Goal: Navigation & Orientation: Find specific page/section

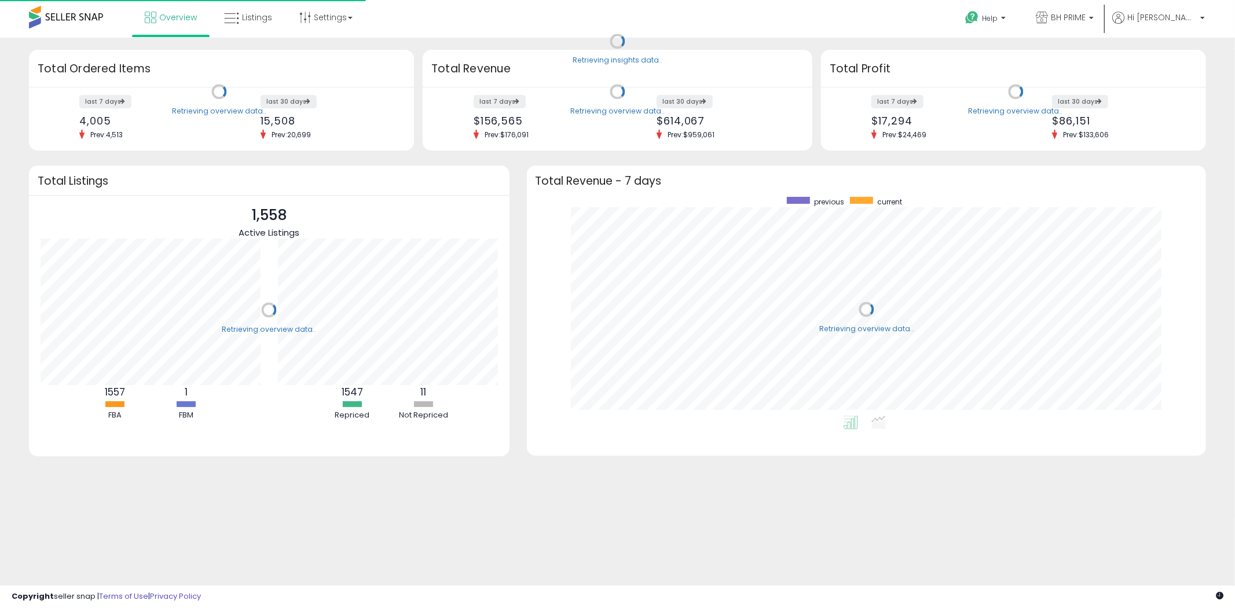
scroll to position [218, 657]
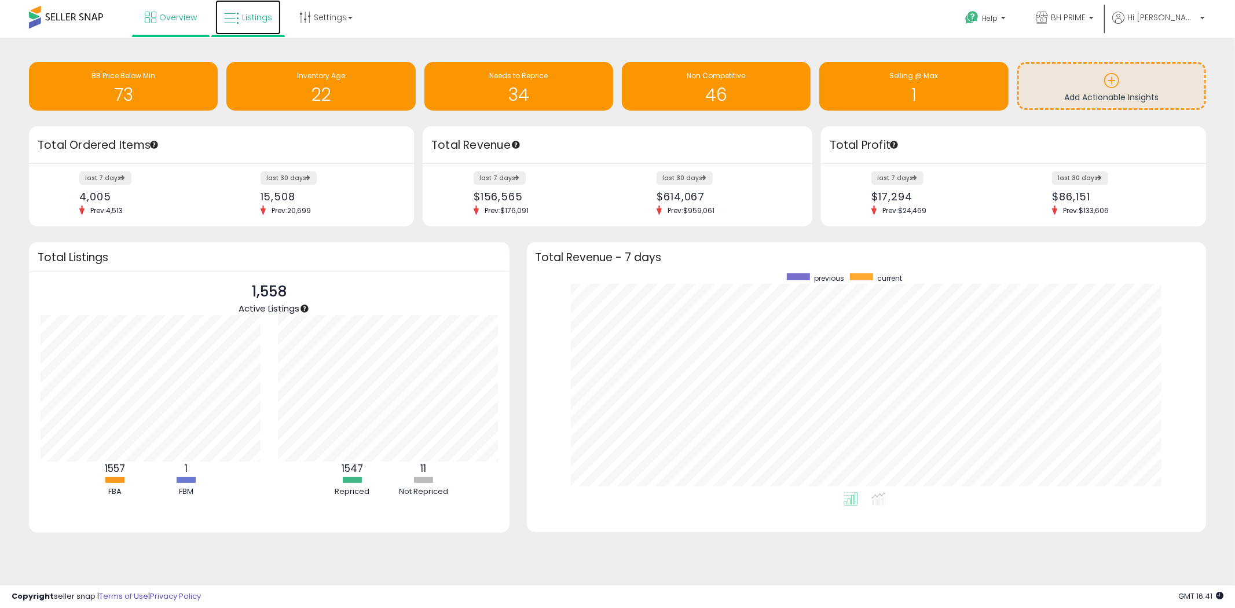
click at [263, 14] on span "Listings" at bounding box center [257, 18] width 30 height 12
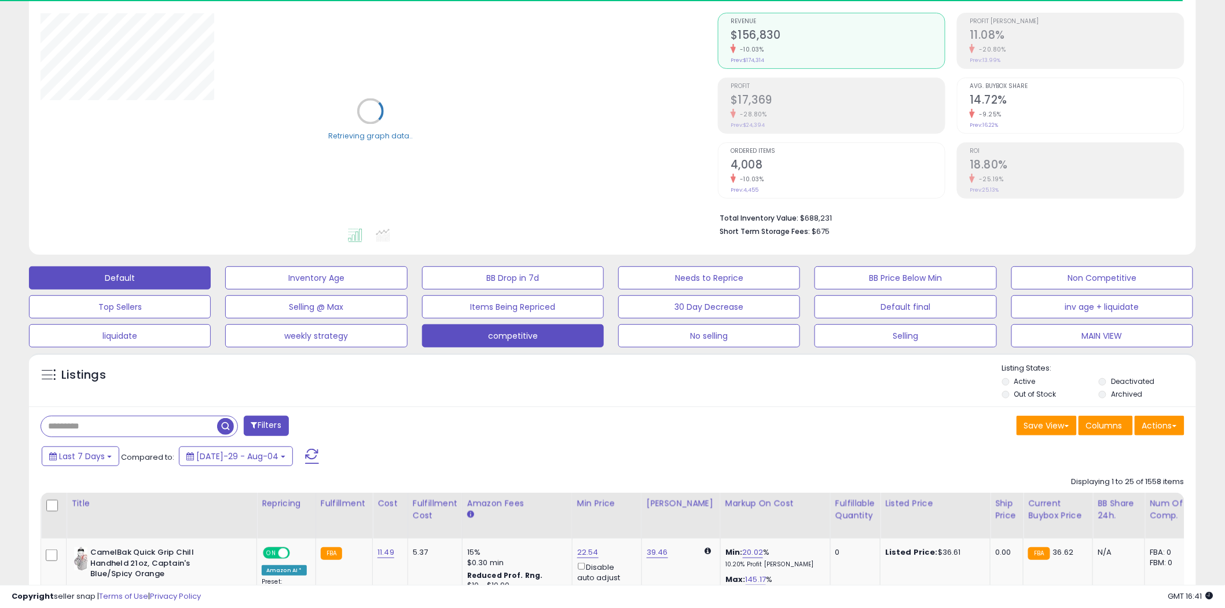
scroll to position [129, 0]
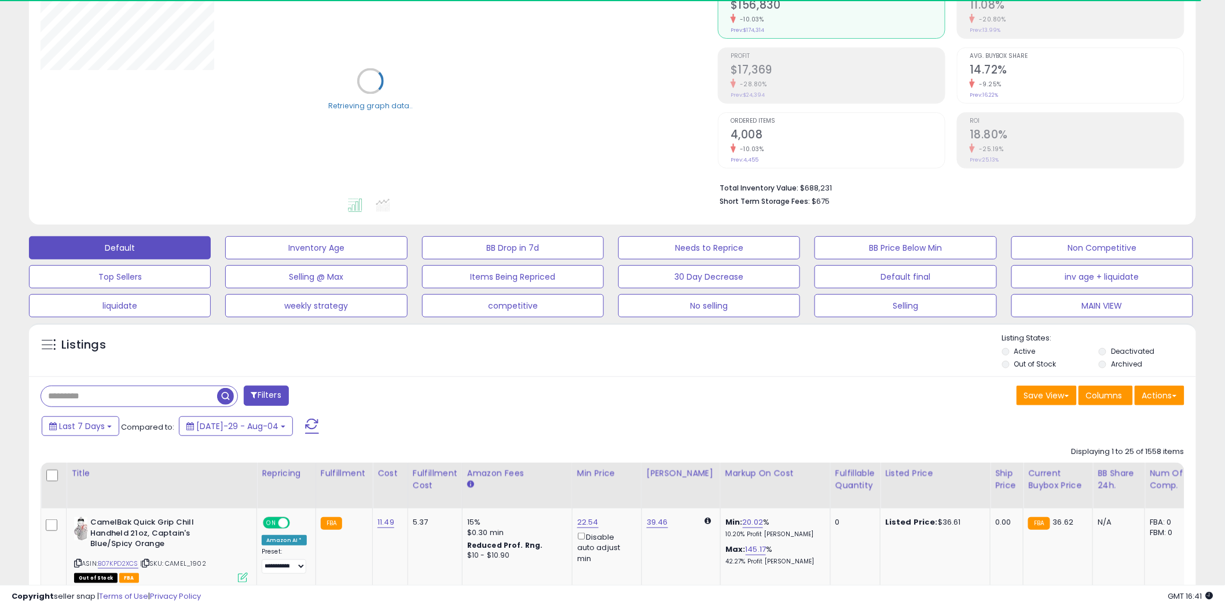
click at [407, 259] on button "MAIN VIEW" at bounding box center [316, 247] width 182 height 23
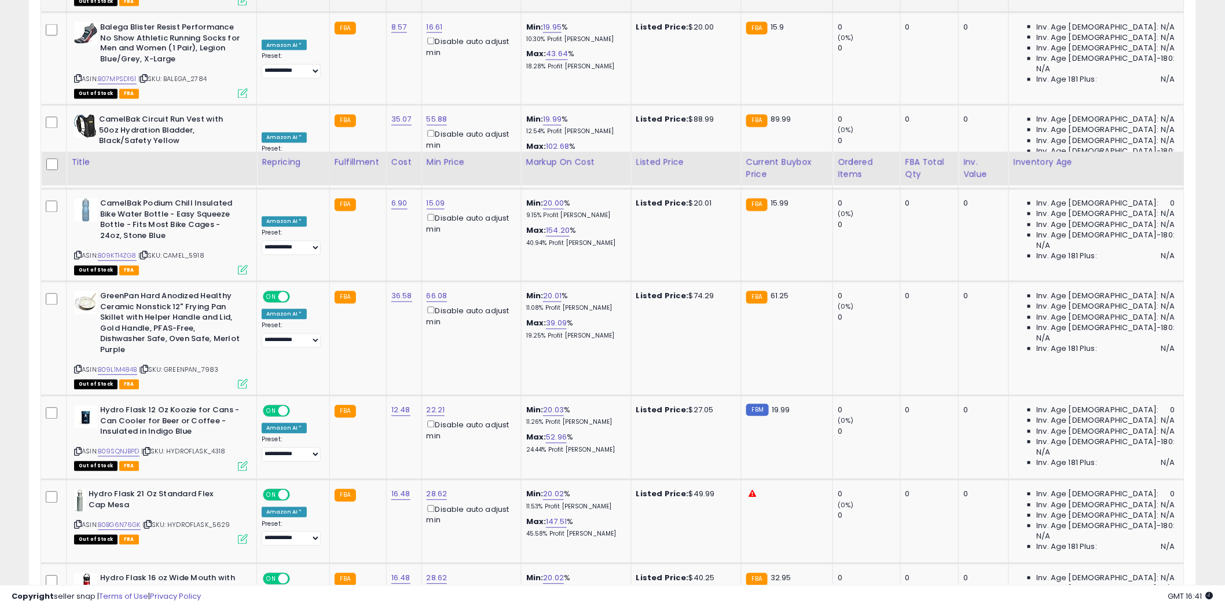
scroll to position [655, 0]
